Goal: Task Accomplishment & Management: Use online tool/utility

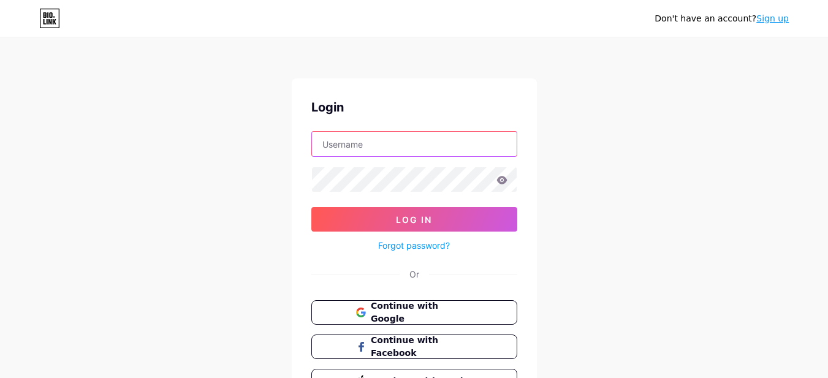
click at [406, 147] on input "text" at bounding box center [414, 144] width 205 height 25
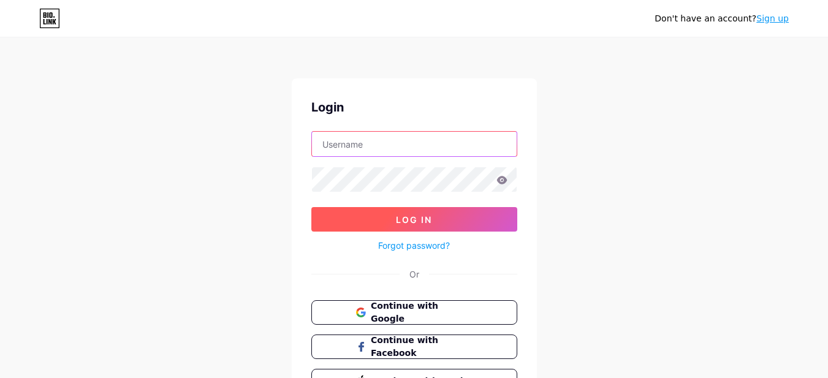
paste input "rasoulilaw"
type input "rasoulilaw"
click at [449, 224] on button "Log In" at bounding box center [414, 219] width 206 height 25
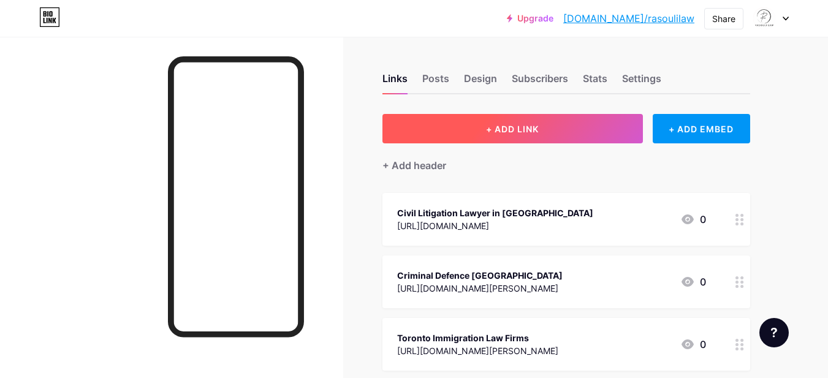
click at [512, 132] on span "+ ADD LINK" at bounding box center [512, 129] width 53 height 10
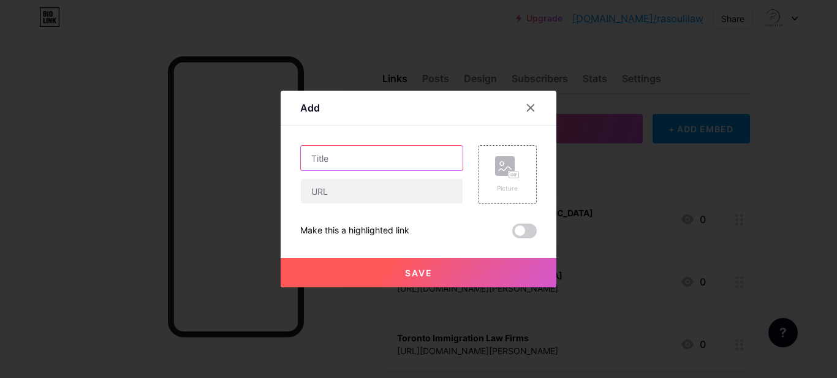
click at [378, 156] on input "text" at bounding box center [382, 158] width 162 height 25
paste input "Civil Litigation Attorney"
type input "Civil Litigation Attorney"
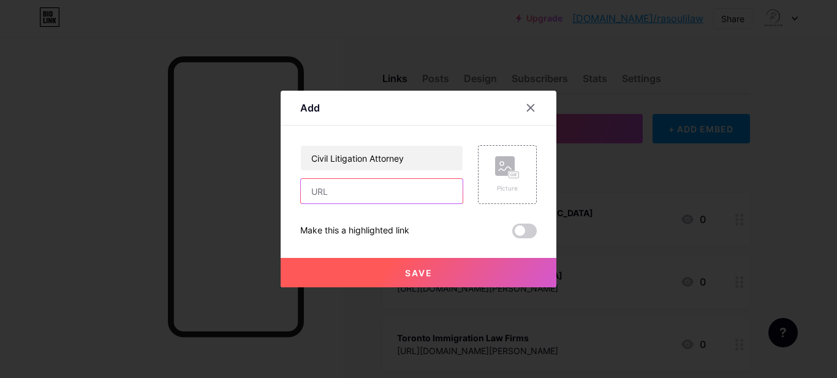
click at [330, 198] on input "text" at bounding box center [382, 191] width 162 height 25
paste input "[URL][DOMAIN_NAME][PERSON_NAME]"
type input "[URL][DOMAIN_NAME][PERSON_NAME]"
click at [442, 274] on button "Save" at bounding box center [419, 272] width 276 height 29
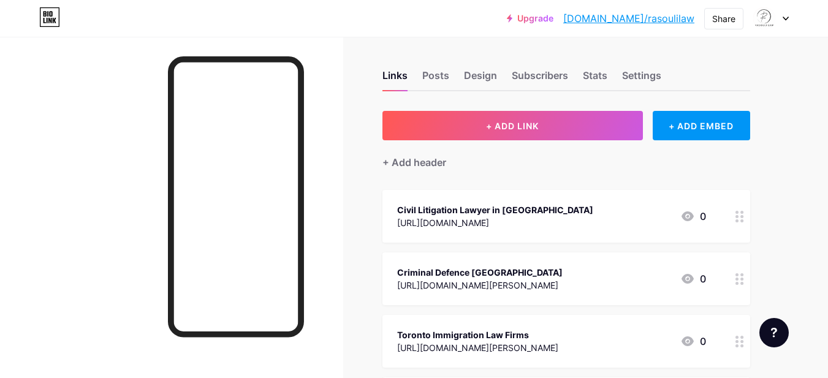
scroll to position [0, 0]
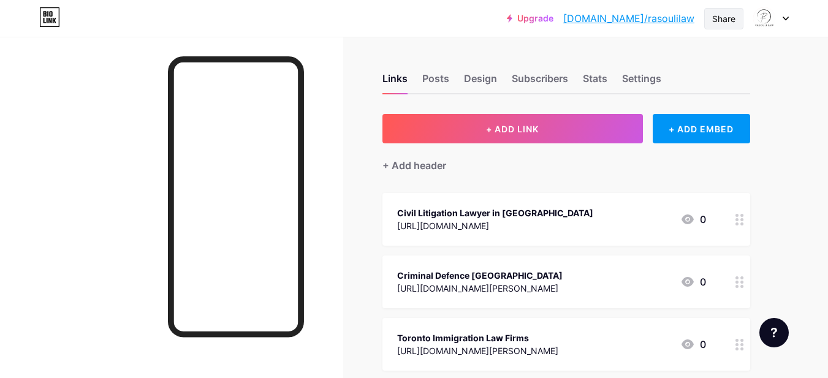
click at [741, 13] on div "Share" at bounding box center [723, 18] width 39 height 21
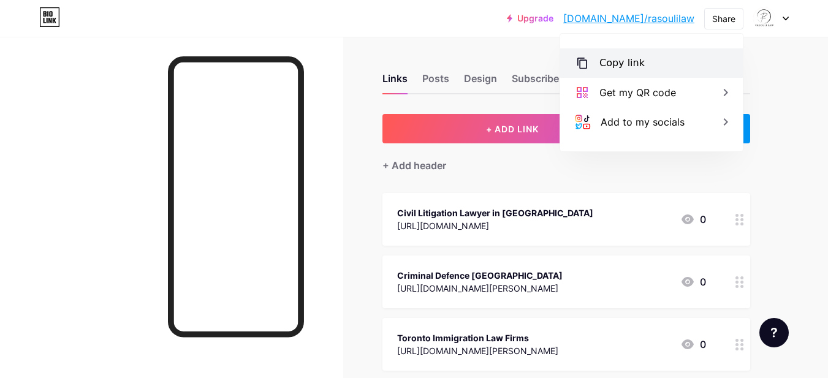
click at [660, 56] on div "Copy link" at bounding box center [651, 62] width 183 height 29
